Goal: Task Accomplishment & Management: Use online tool/utility

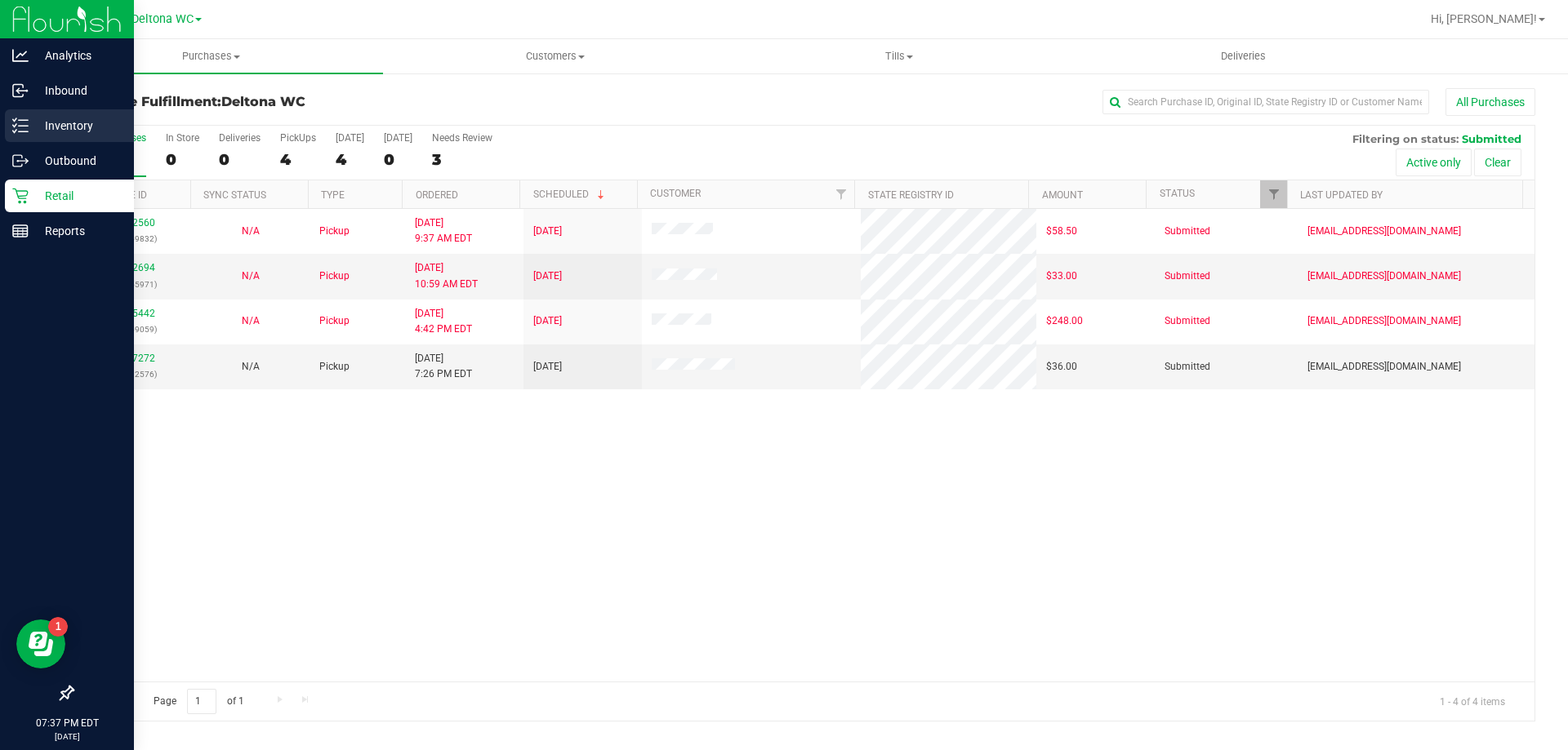
click at [38, 121] on p "Inventory" at bounding box center [77, 125] width 98 height 20
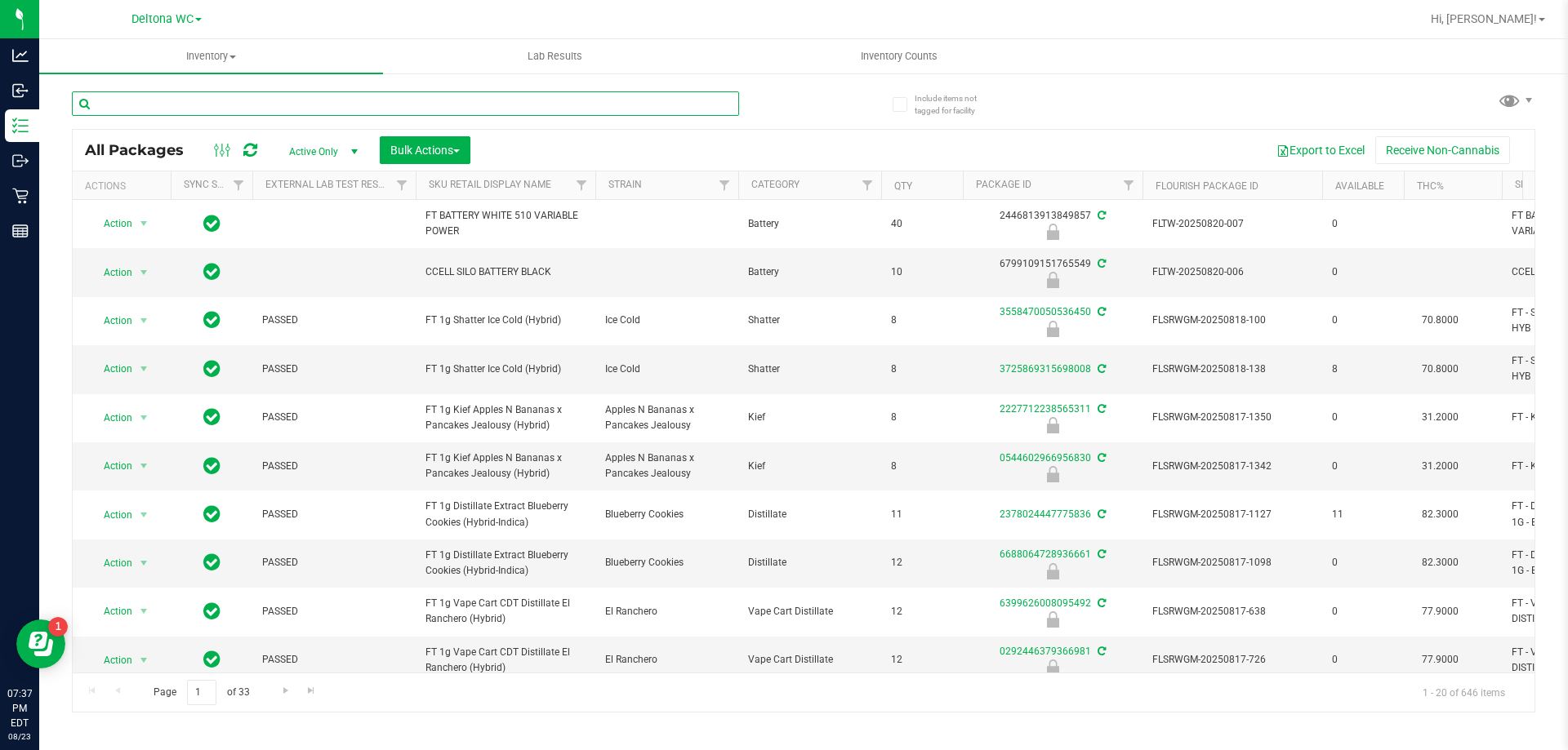
drag, startPoint x: 647, startPoint y: 98, endPoint x: 659, endPoint y: 94, distance: 12.6
click at [649, 100] on input "text" at bounding box center [406, 104] width 667 height 25
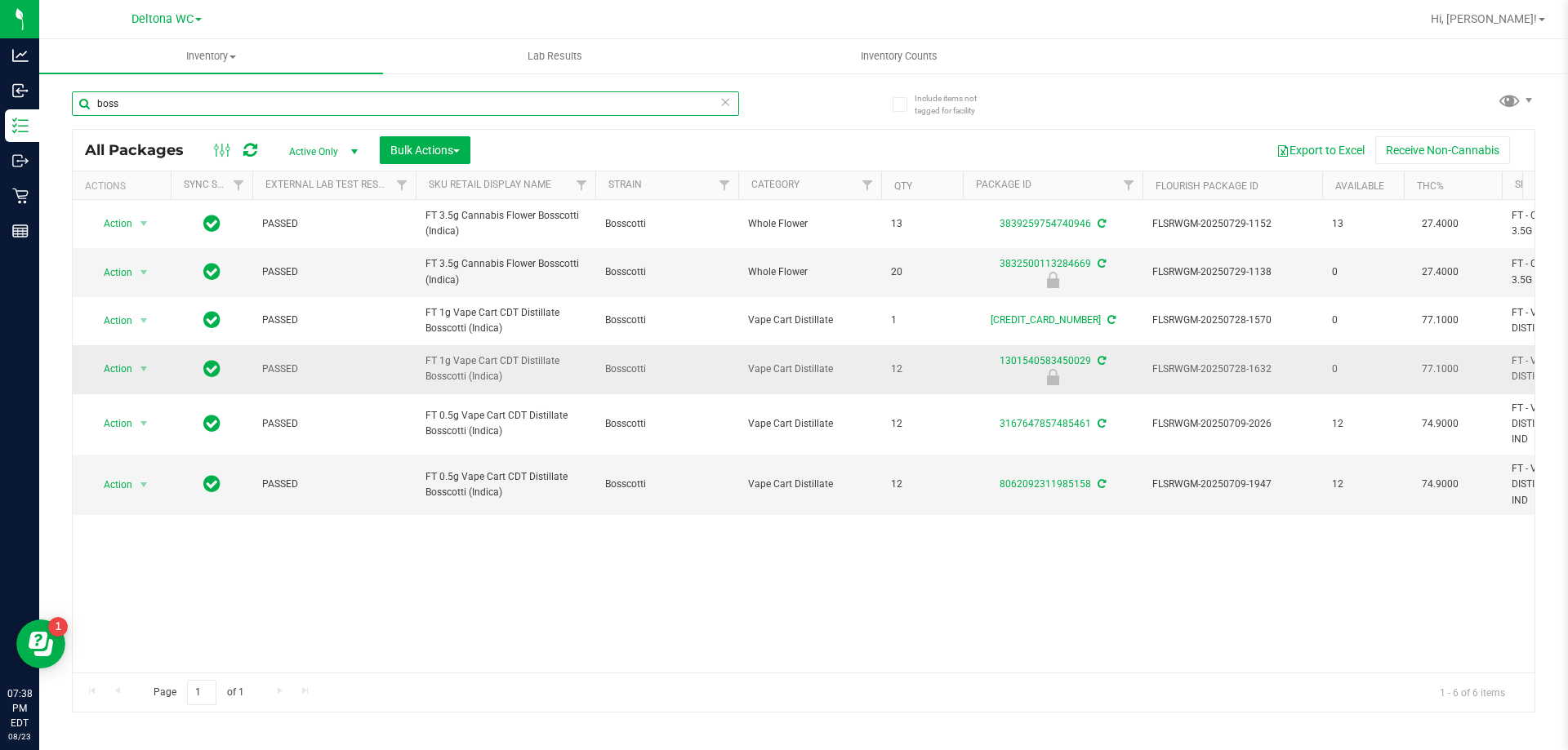
type input "boss"
click at [120, 371] on span "Action" at bounding box center [111, 369] width 45 height 23
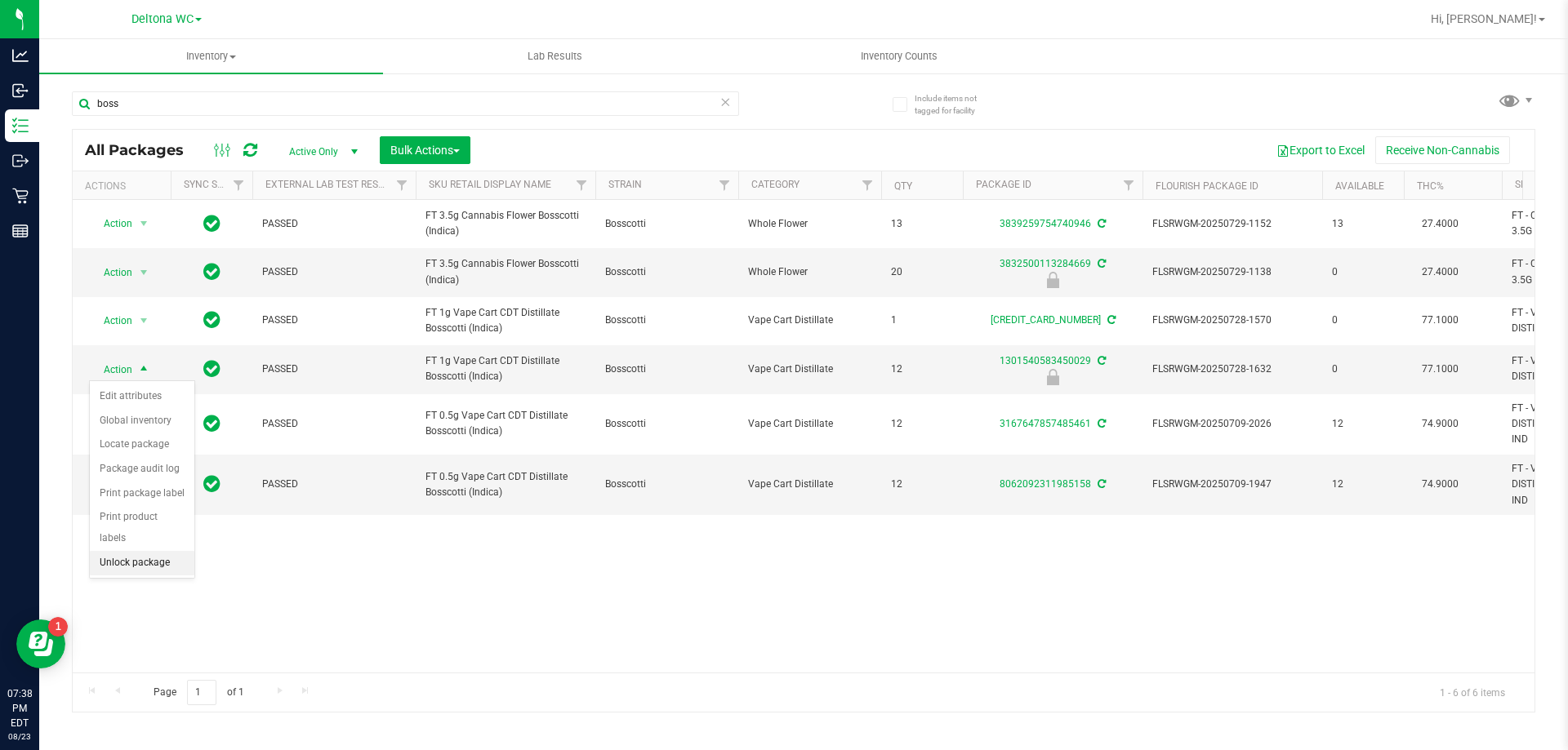
click at [132, 551] on li "Unlock package" at bounding box center [142, 563] width 104 height 25
